Goal: Transaction & Acquisition: Purchase product/service

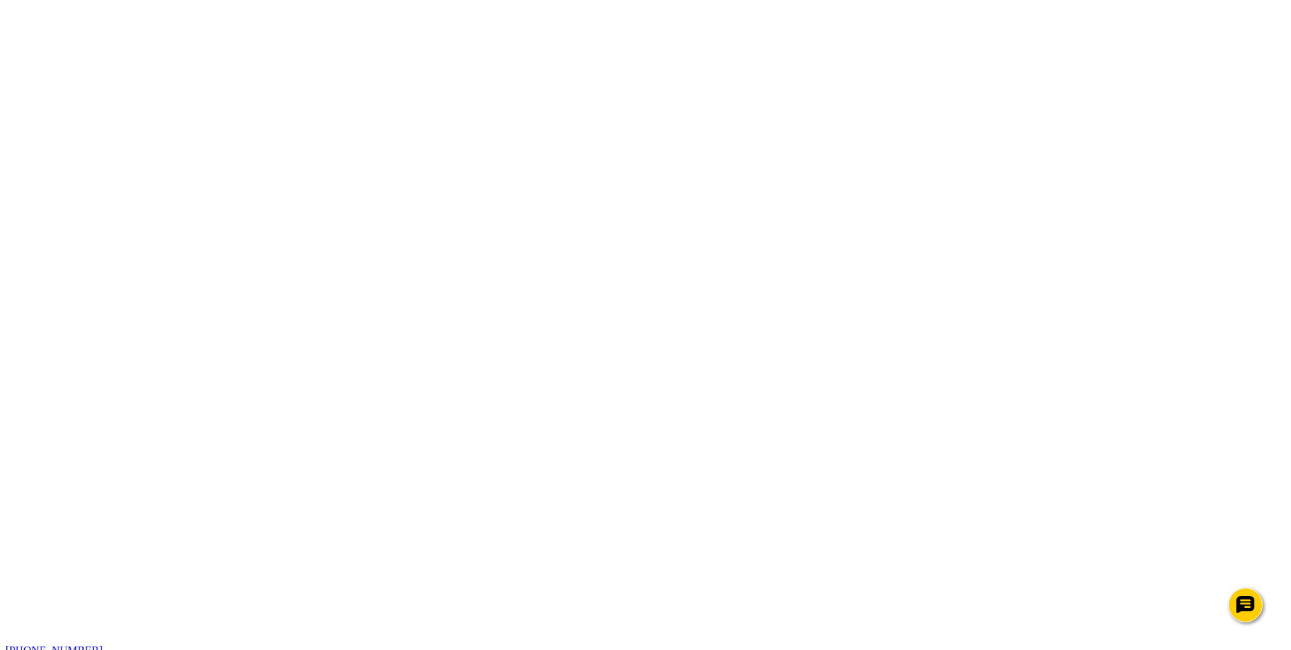
scroll to position [0, 0]
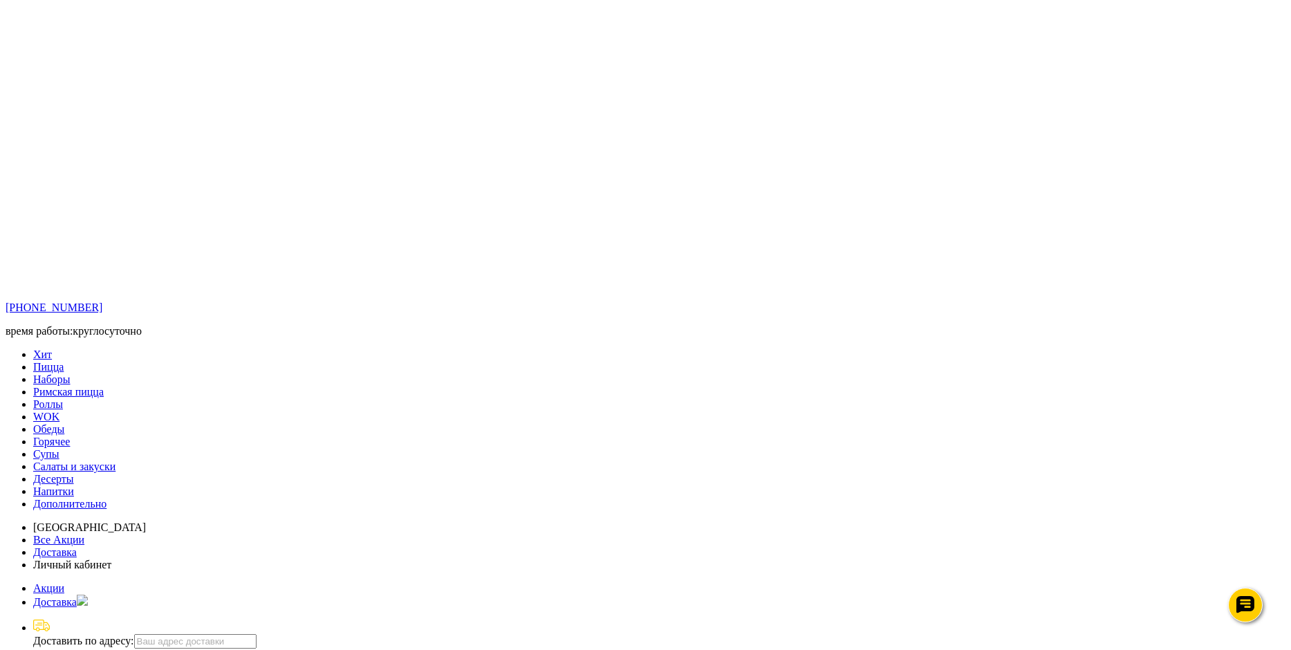
scroll to position [484, 0]
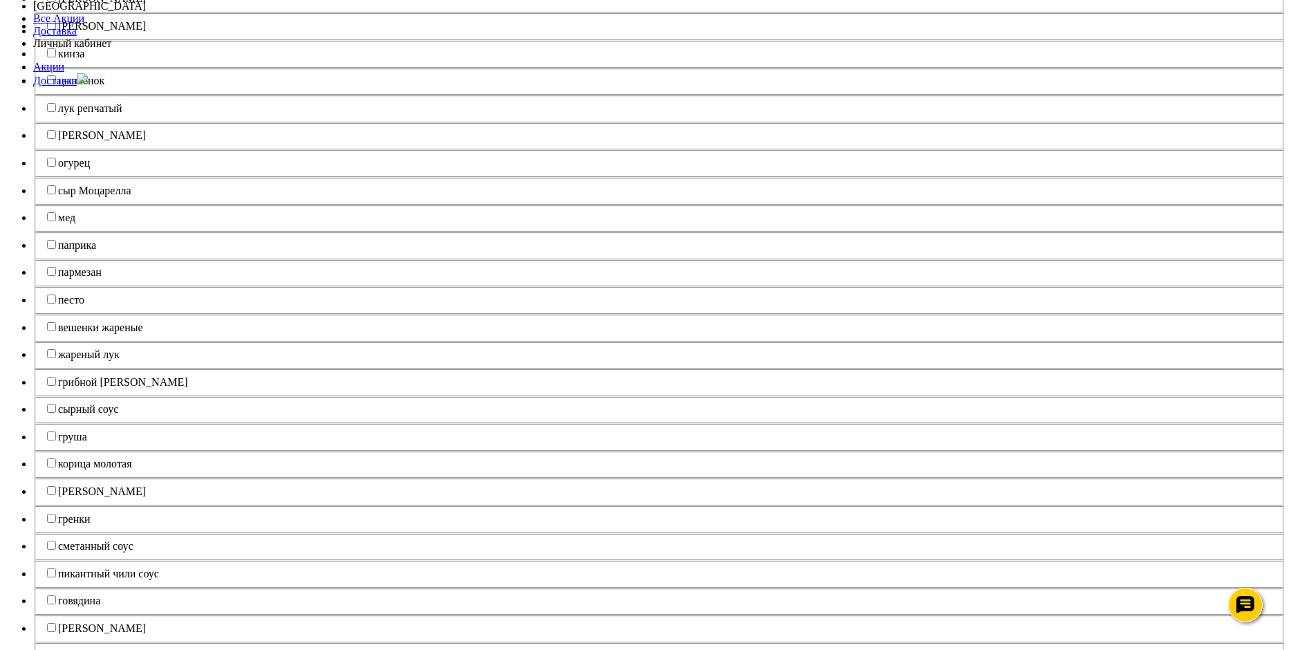
scroll to position [2420, 0]
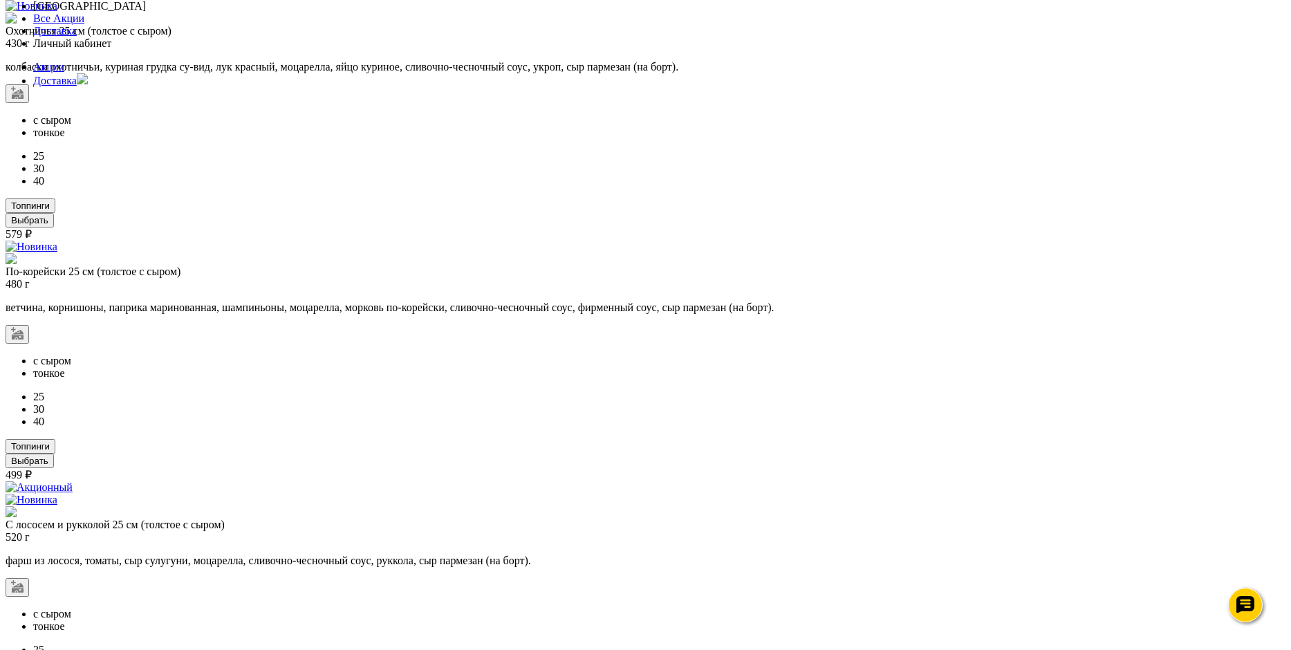
scroll to position [3524, 0]
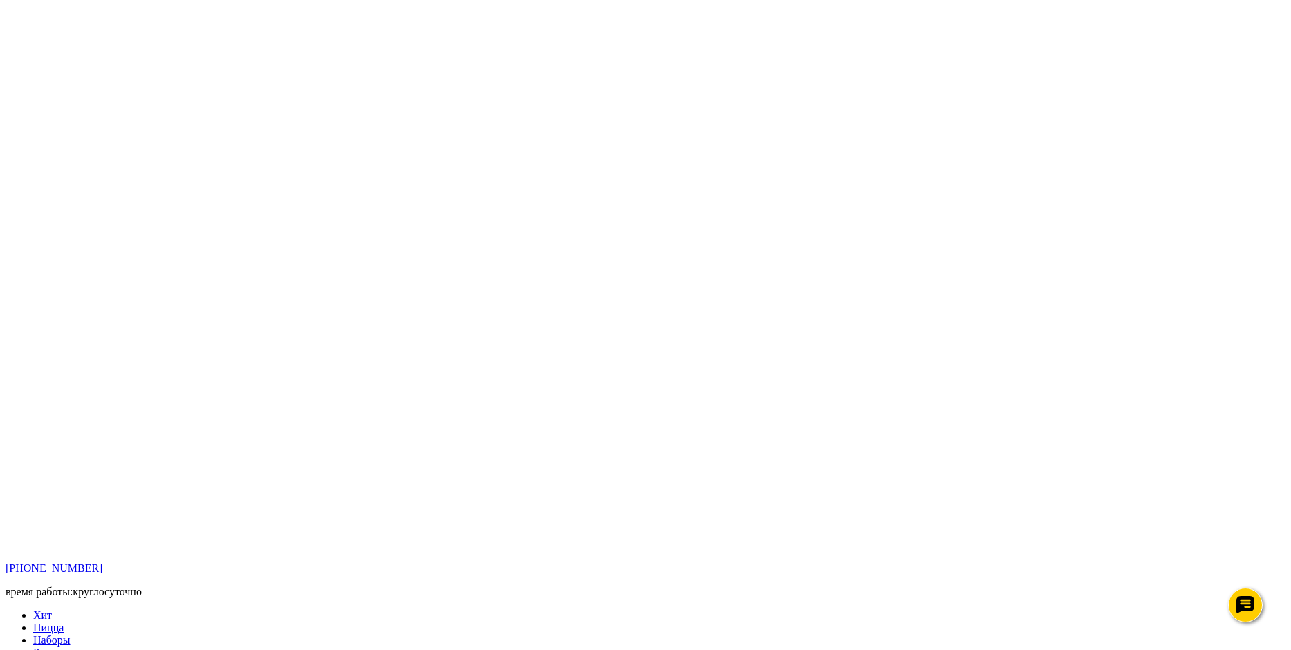
scroll to position [207, 0]
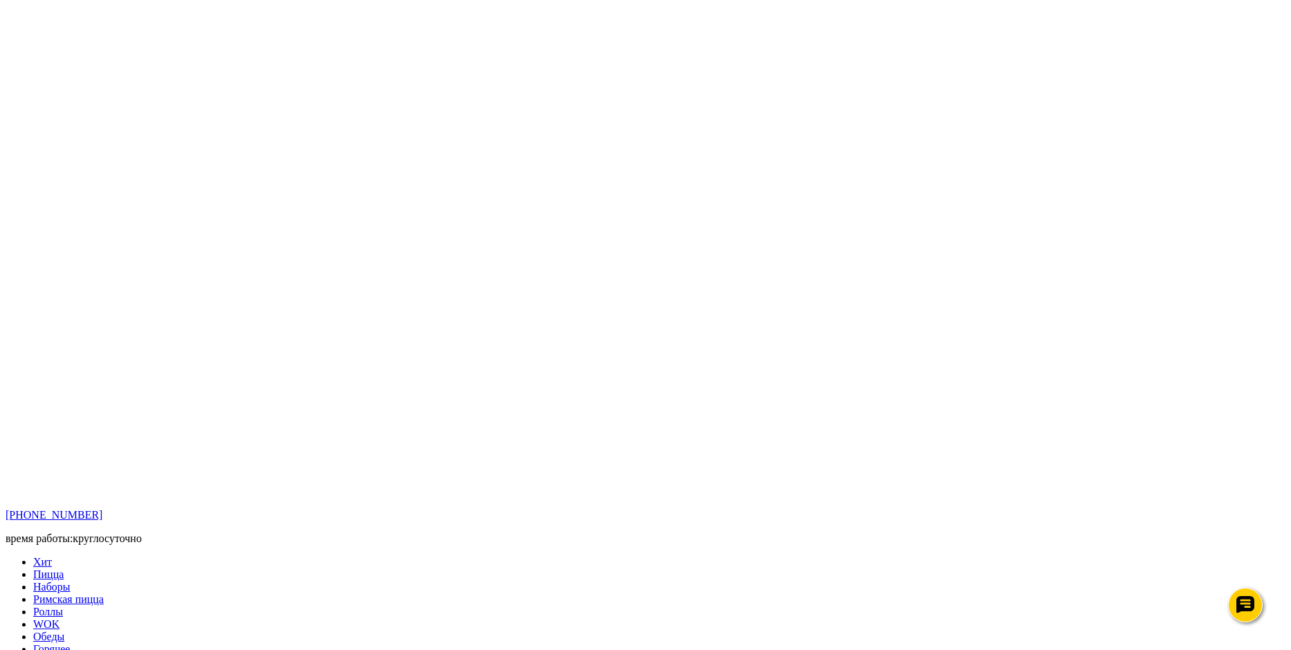
click at [70, 643] on link "Горячее" at bounding box center [51, 649] width 37 height 12
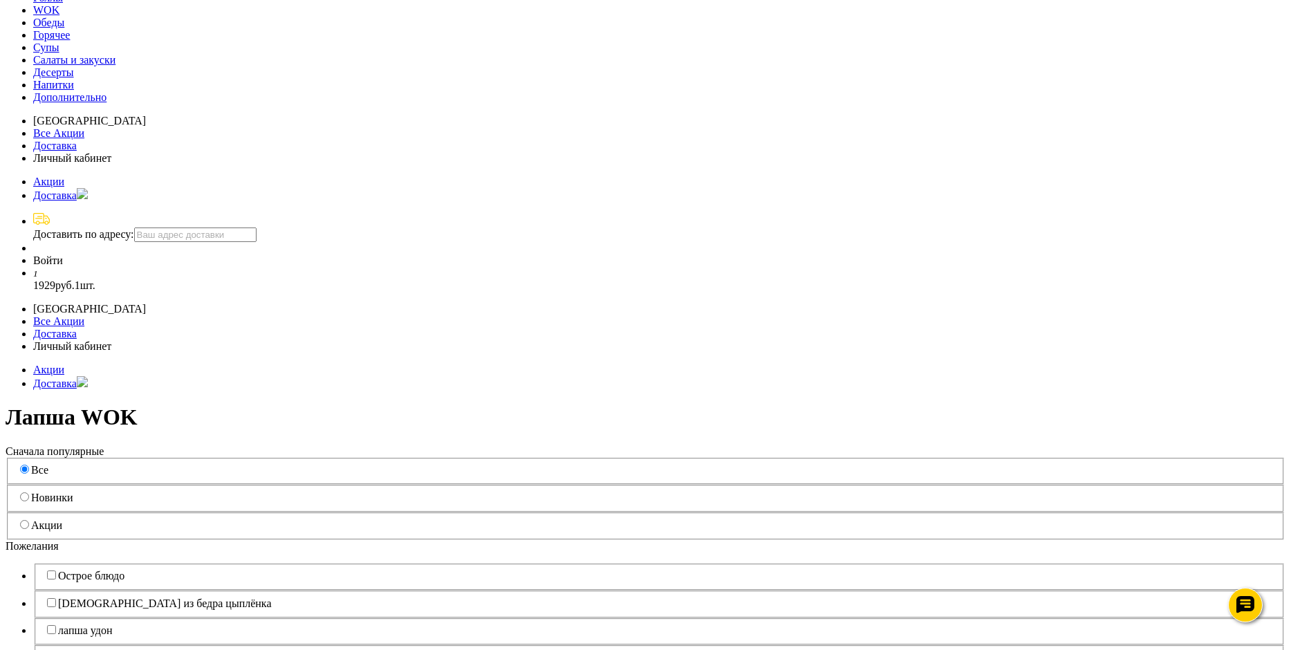
scroll to position [830, 0]
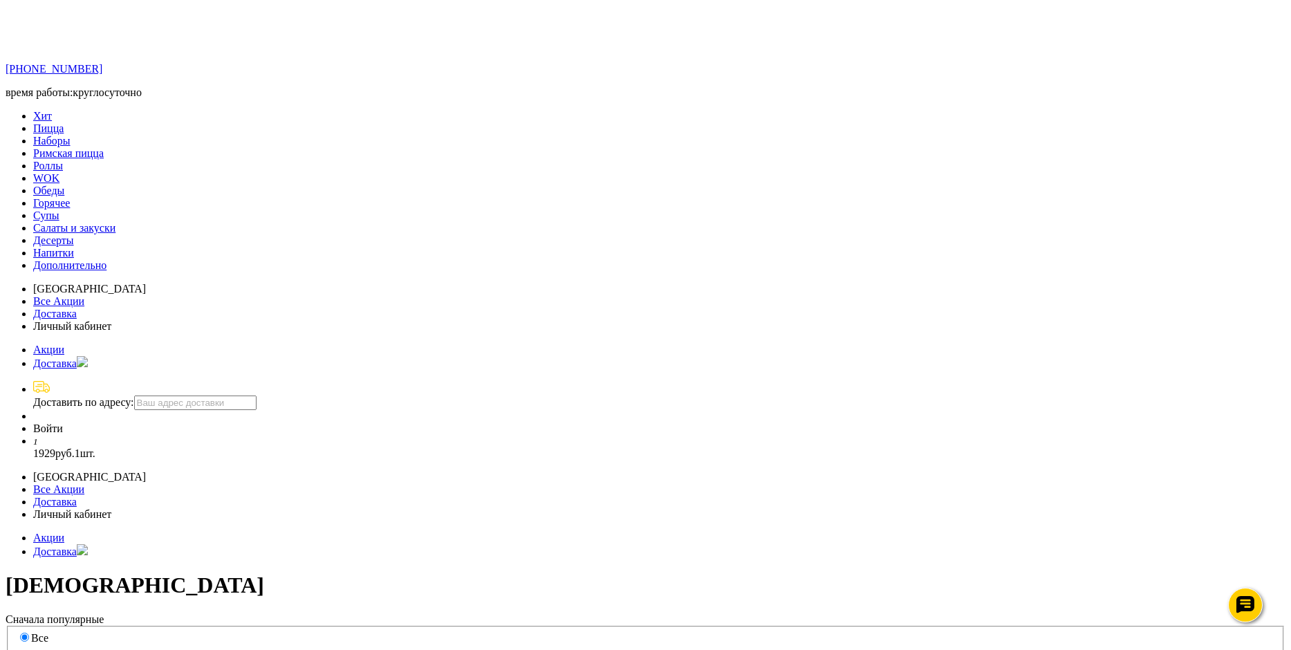
scroll to position [671, 0]
